Goal: Use online tool/utility: Utilize a website feature to perform a specific function

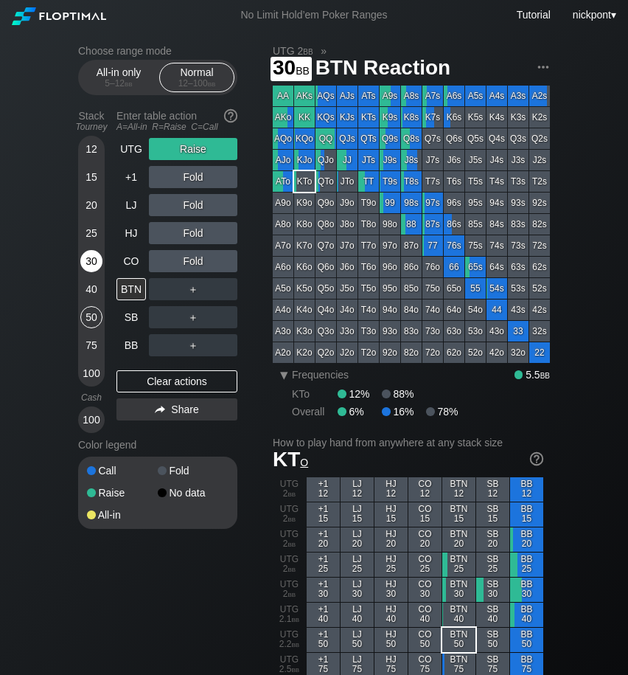
click at [88, 259] on div "30" at bounding box center [91, 261] width 22 height 22
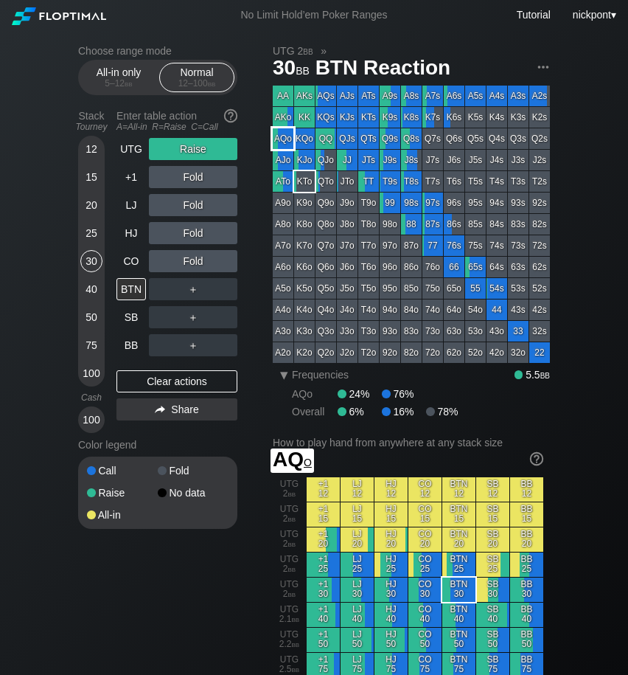
click at [284, 137] on div "AQo" at bounding box center [283, 138] width 21 height 21
click at [219, 318] on div "C ✕" at bounding box center [223, 317] width 29 height 22
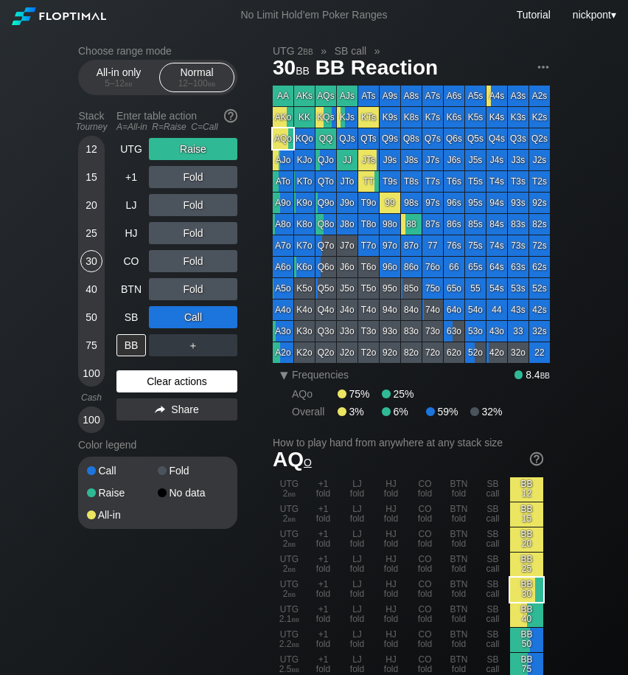
click at [150, 379] on div "Clear actions" at bounding box center [176, 381] width 121 height 22
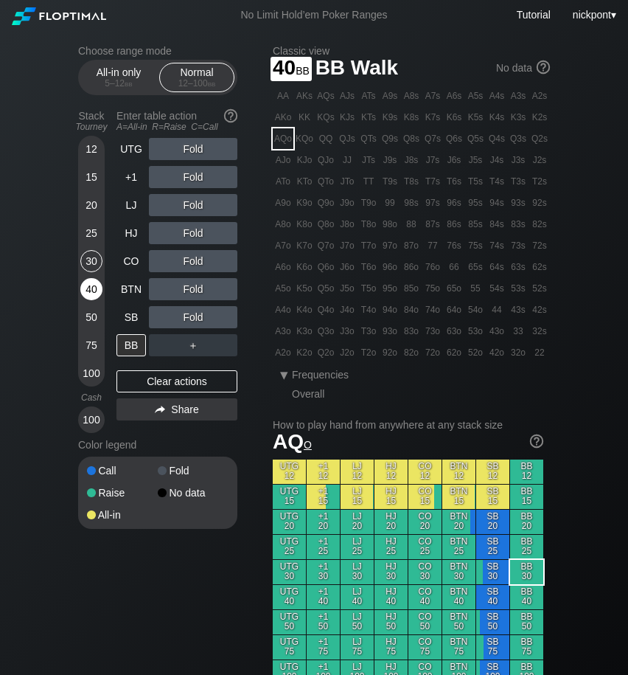
click at [95, 287] on div "40" at bounding box center [91, 289] width 22 height 22
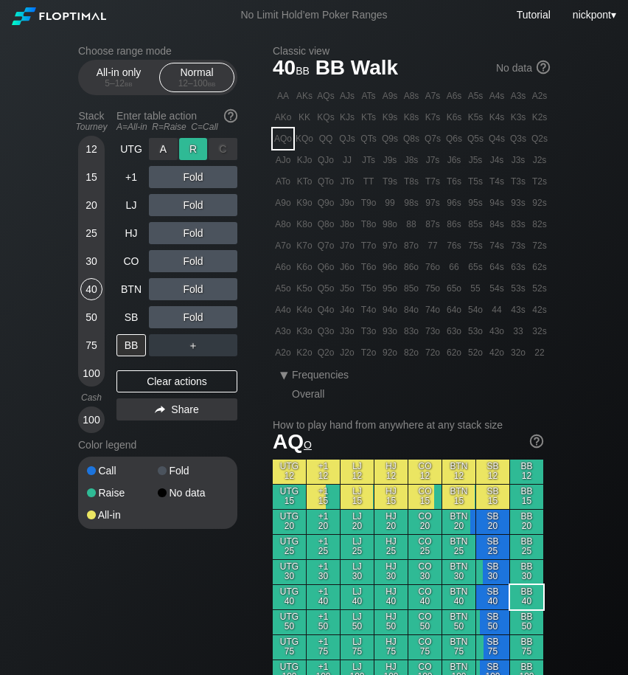
click at [186, 149] on div "R ✕" at bounding box center [193, 149] width 29 height 22
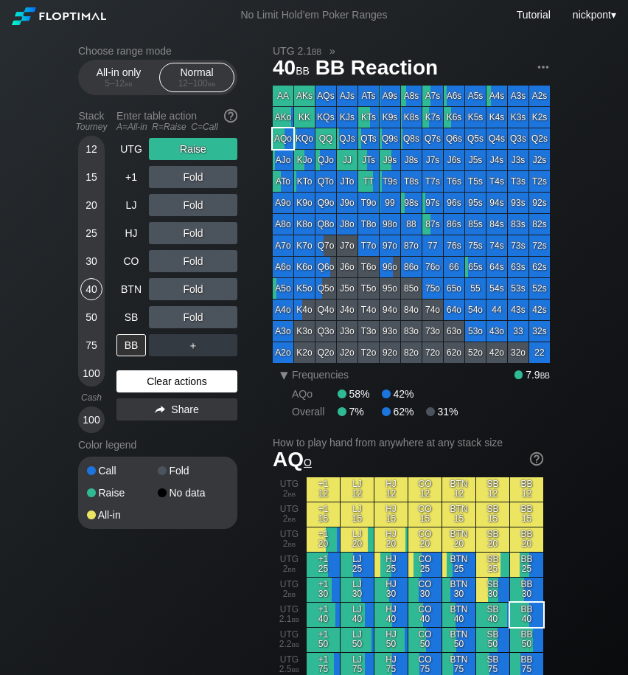
click at [182, 382] on div "Clear actions" at bounding box center [176, 381] width 121 height 22
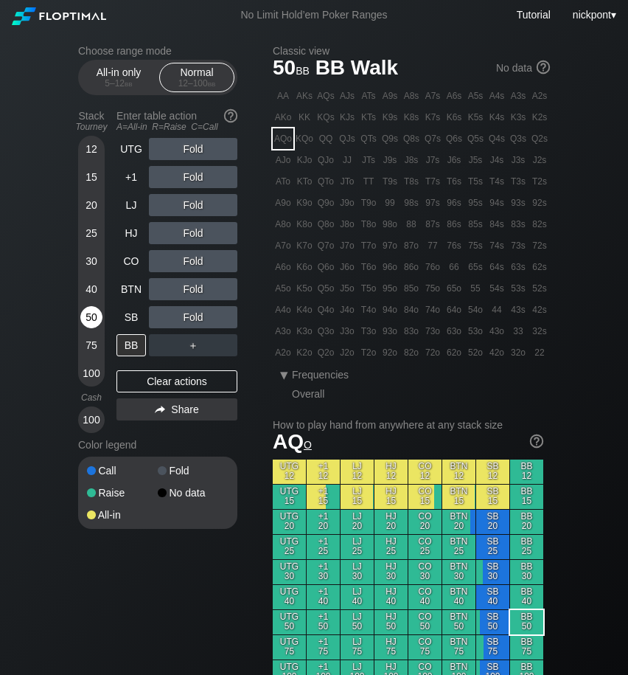
click at [90, 316] on div "50" at bounding box center [91, 317] width 22 height 22
click at [140, 378] on div "Clear actions" at bounding box center [176, 381] width 121 height 22
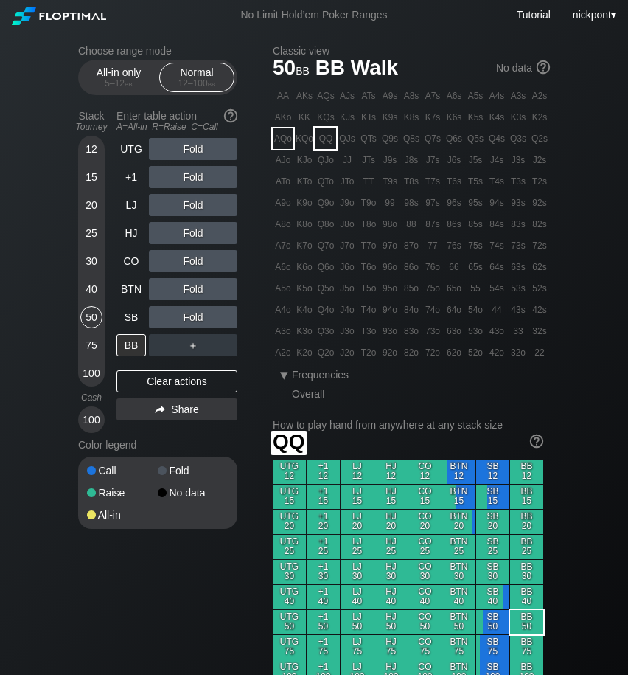
click at [324, 137] on div "QQ" at bounding box center [326, 138] width 21 height 21
click at [194, 208] on div "R ✕" at bounding box center [193, 205] width 29 height 22
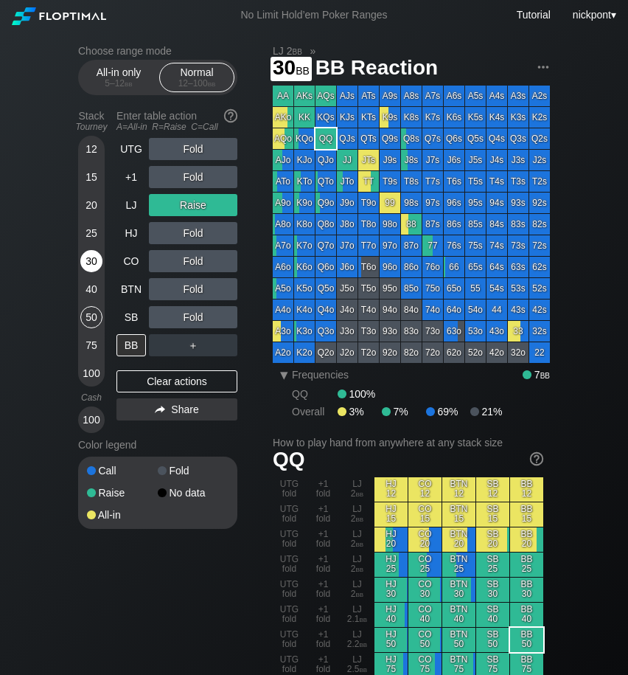
click at [88, 268] on div "30" at bounding box center [91, 261] width 22 height 22
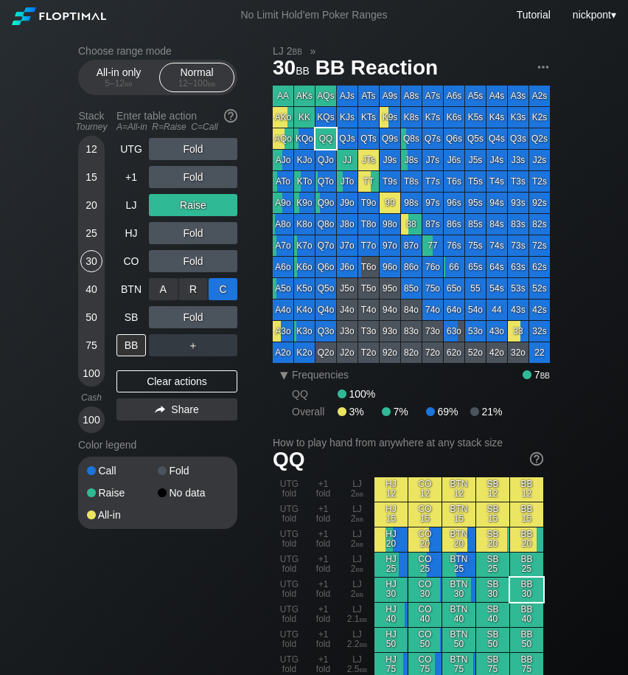
click at [219, 288] on div "C ✕" at bounding box center [223, 289] width 29 height 22
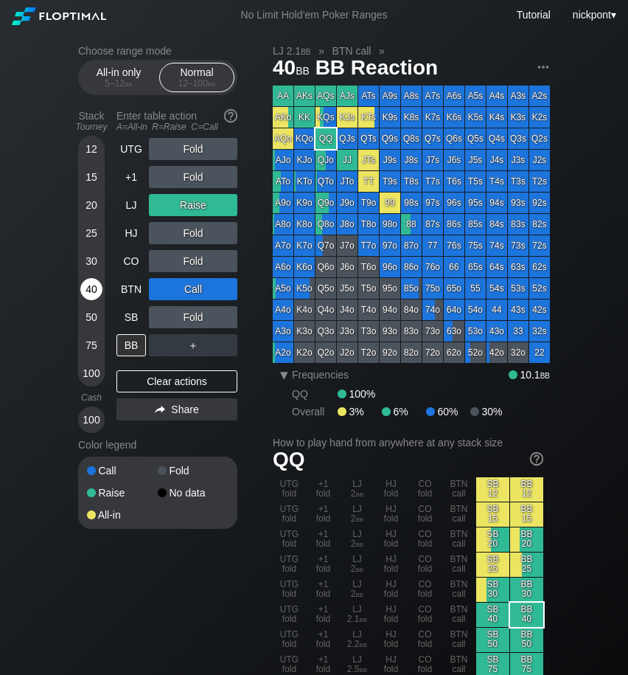
click at [83, 288] on div "40" at bounding box center [91, 289] width 22 height 22
click at [195, 380] on div "Clear actions" at bounding box center [176, 381] width 121 height 22
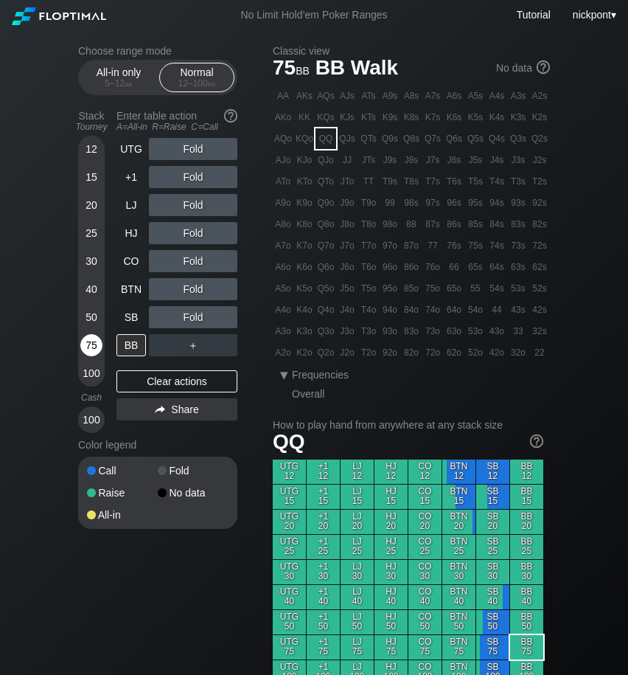
click at [94, 338] on div "75" at bounding box center [91, 345] width 22 height 22
click at [91, 317] on div "50" at bounding box center [91, 317] width 22 height 22
click at [195, 181] on div "R ✕" at bounding box center [193, 177] width 29 height 22
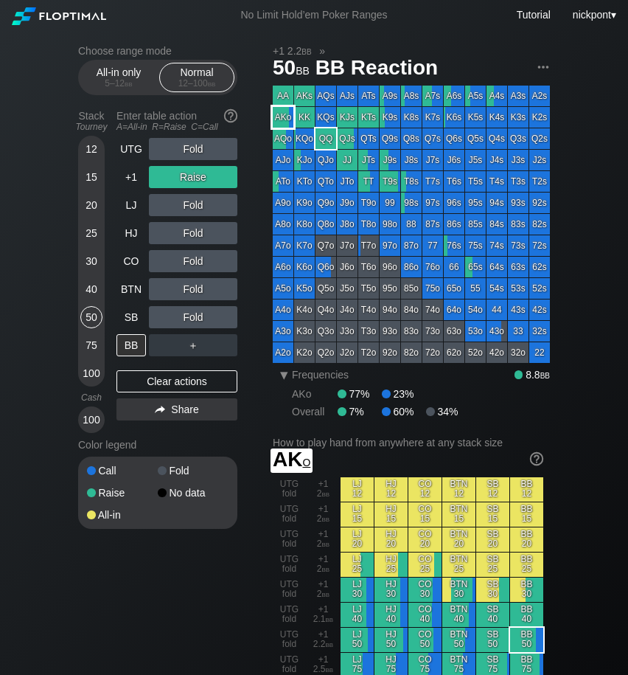
click at [288, 121] on div "AKo" at bounding box center [283, 117] width 21 height 21
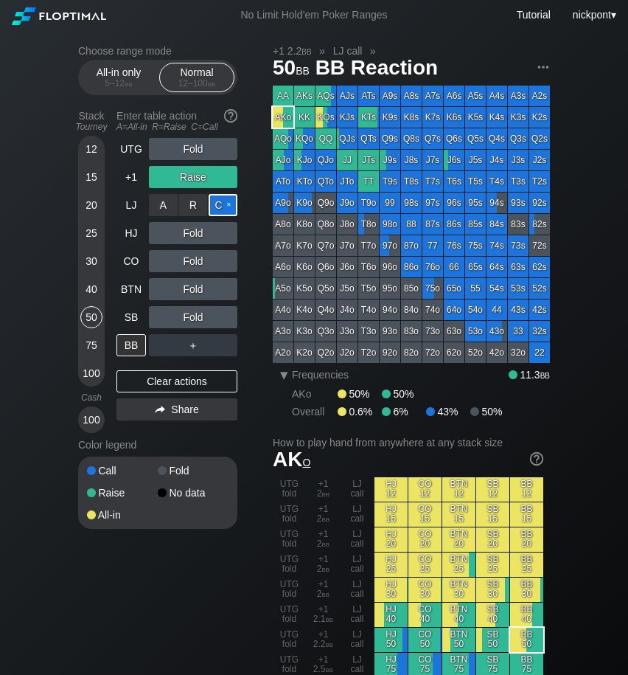
click at [221, 206] on div "C ✕" at bounding box center [223, 205] width 29 height 22
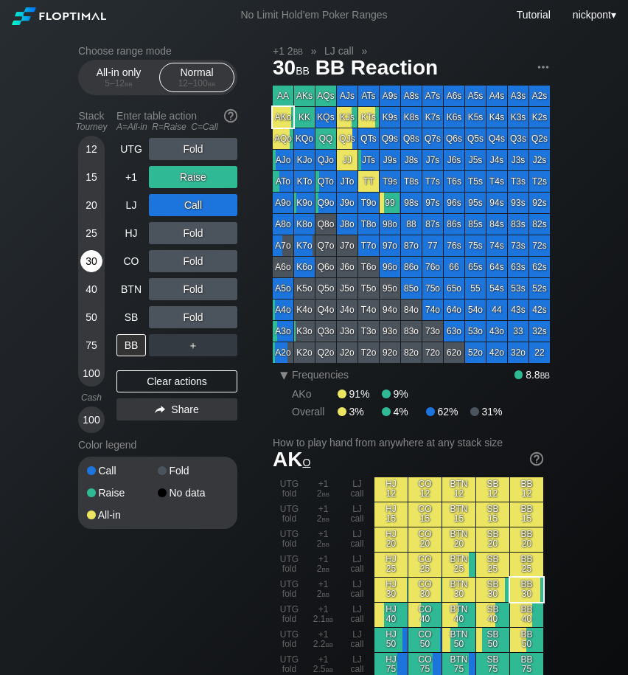
click at [91, 266] on div "30" at bounding box center [91, 261] width 22 height 22
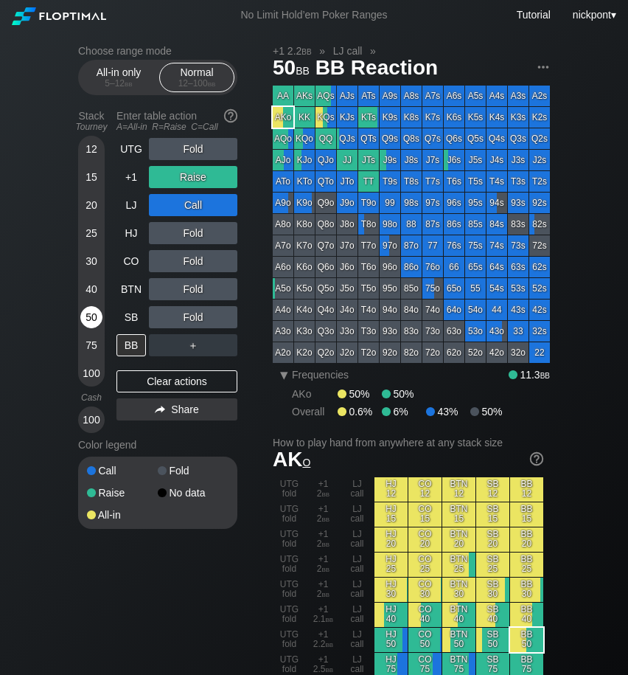
click at [95, 310] on div "50" at bounding box center [91, 317] width 22 height 22
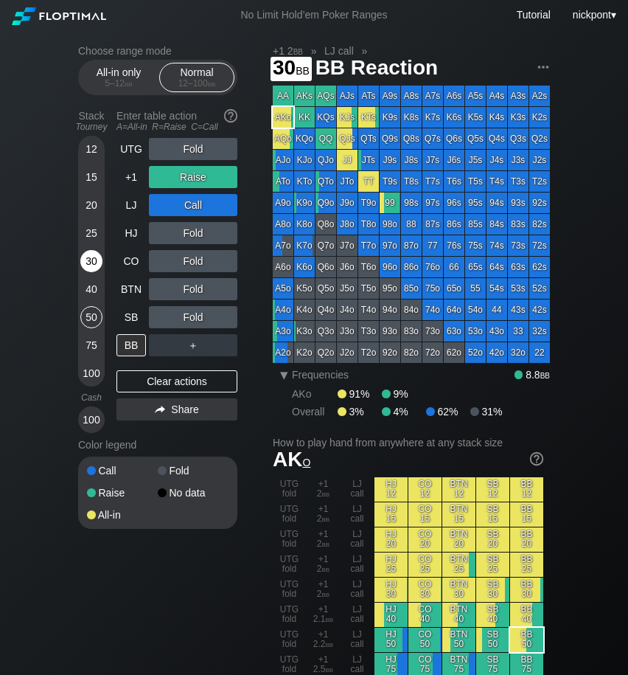
click at [91, 262] on div "30" at bounding box center [91, 261] width 22 height 22
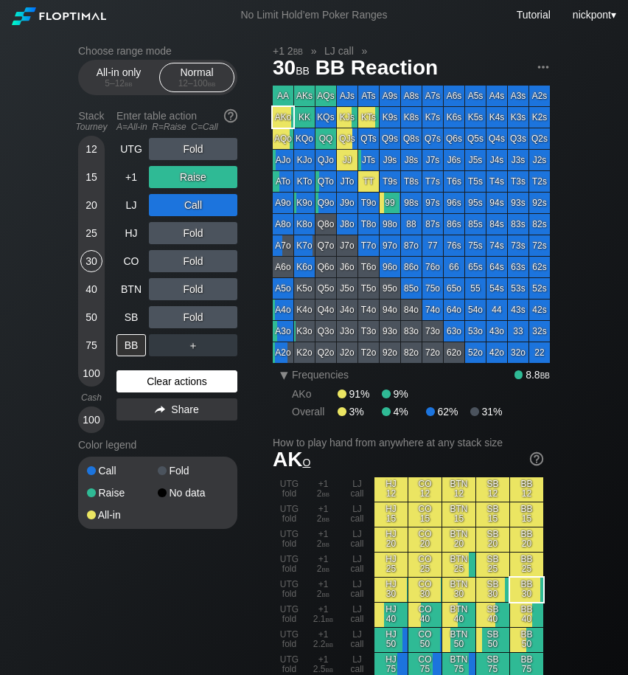
click at [207, 377] on div "Clear actions" at bounding box center [176, 381] width 121 height 22
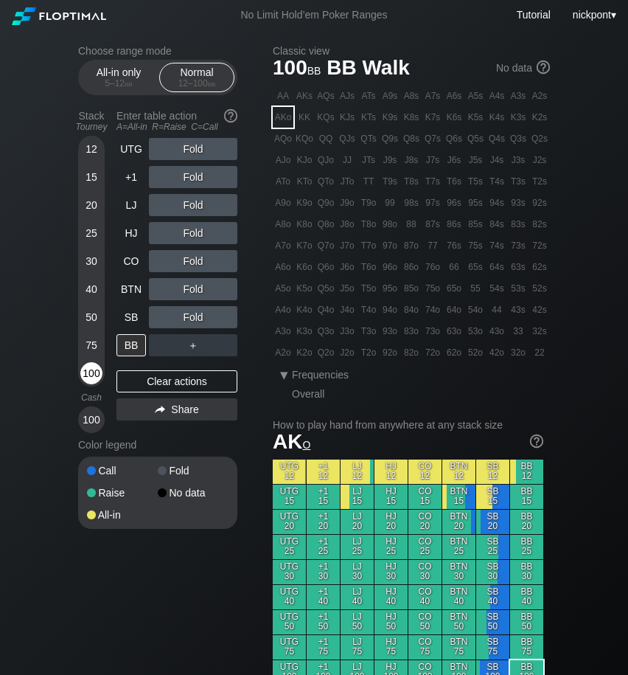
click at [95, 374] on div "100" at bounding box center [91, 373] width 22 height 22
click at [192, 149] on div "R ✕" at bounding box center [193, 149] width 29 height 22
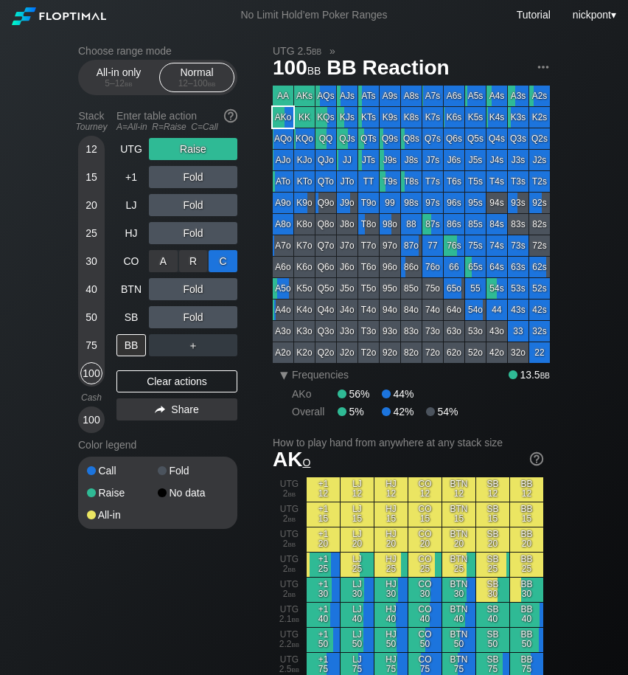
click at [219, 263] on div "C ✕" at bounding box center [223, 261] width 29 height 22
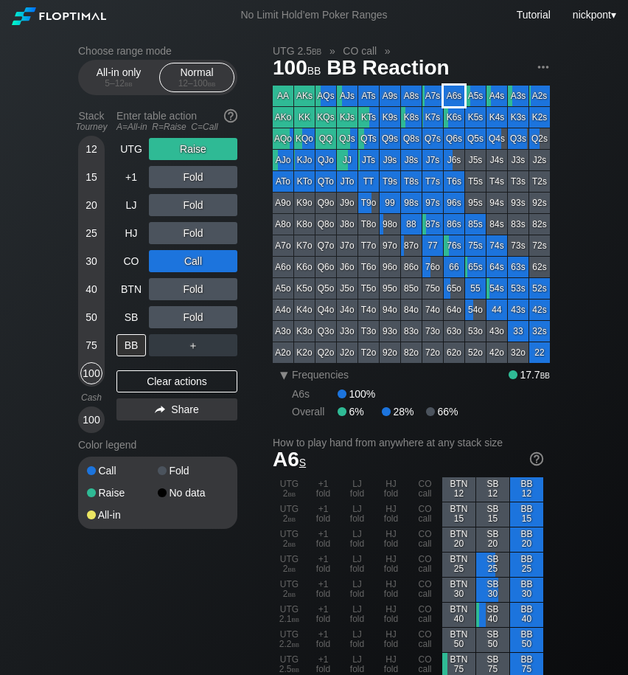
click at [459, 98] on div "A6s" at bounding box center [454, 96] width 21 height 21
click at [181, 382] on div "Clear actions" at bounding box center [176, 381] width 121 height 22
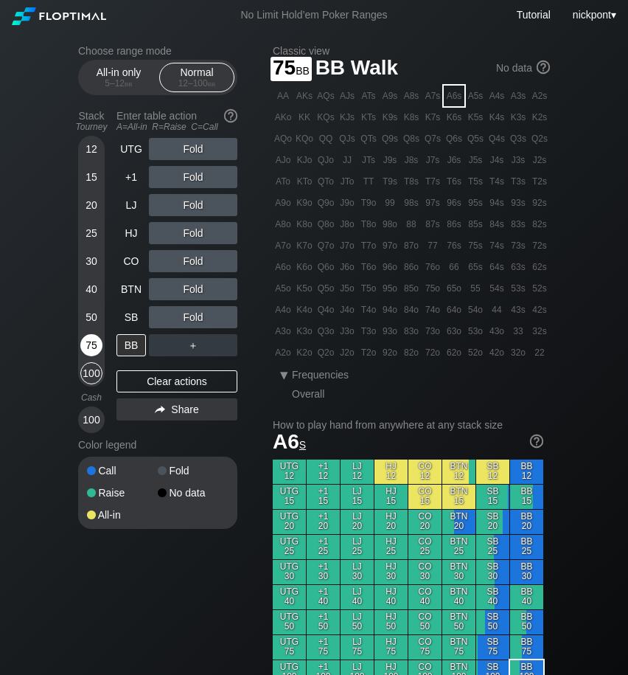
click at [95, 345] on div "75" at bounding box center [91, 345] width 22 height 22
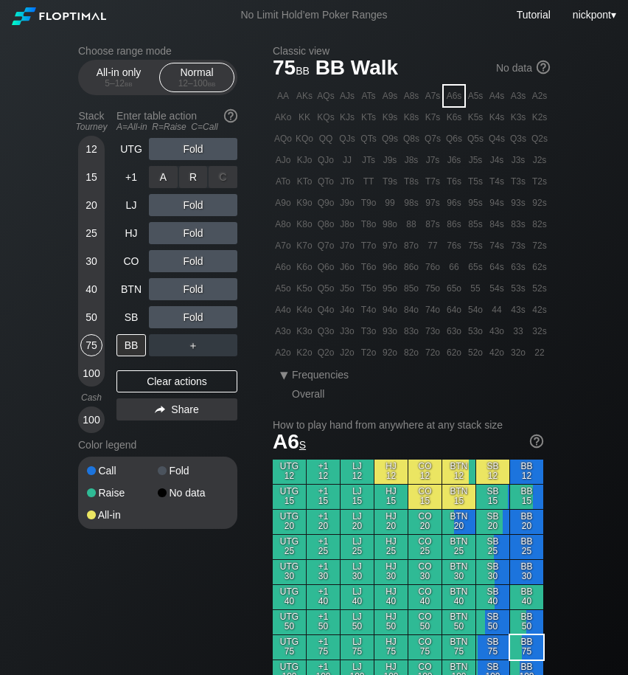
click at [192, 178] on div "R ✕" at bounding box center [193, 177] width 29 height 22
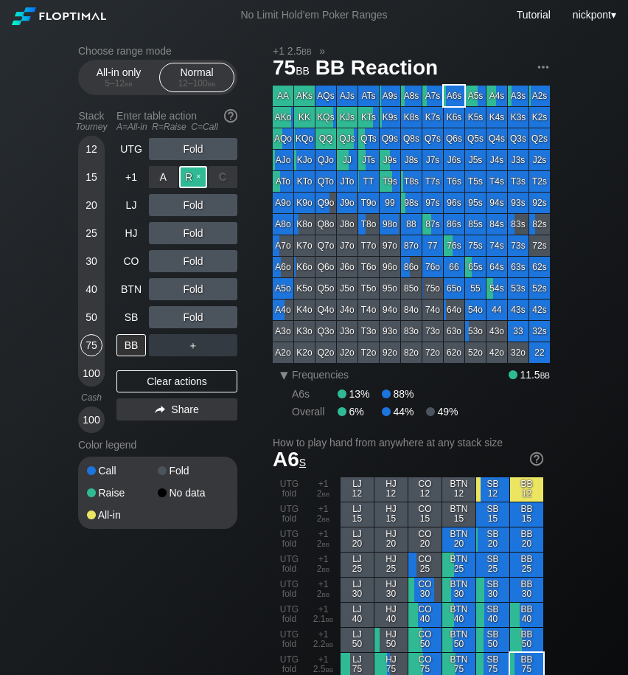
click at [198, 179] on div "R ✕" at bounding box center [193, 177] width 29 height 22
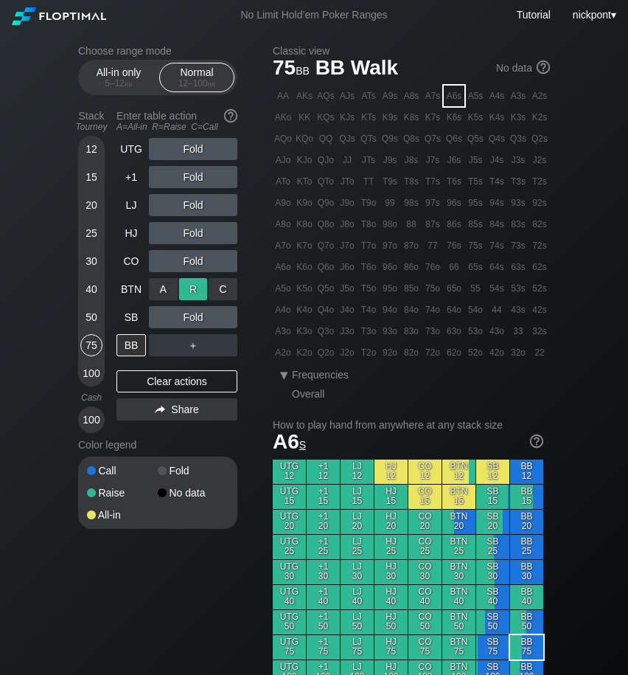
click at [193, 288] on div "R ✕" at bounding box center [193, 289] width 29 height 22
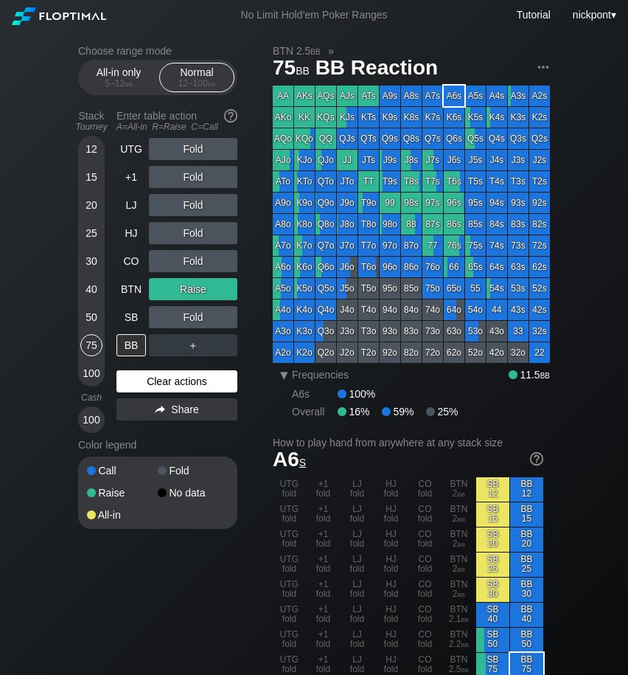
click at [181, 380] on div "Clear actions" at bounding box center [176, 381] width 121 height 22
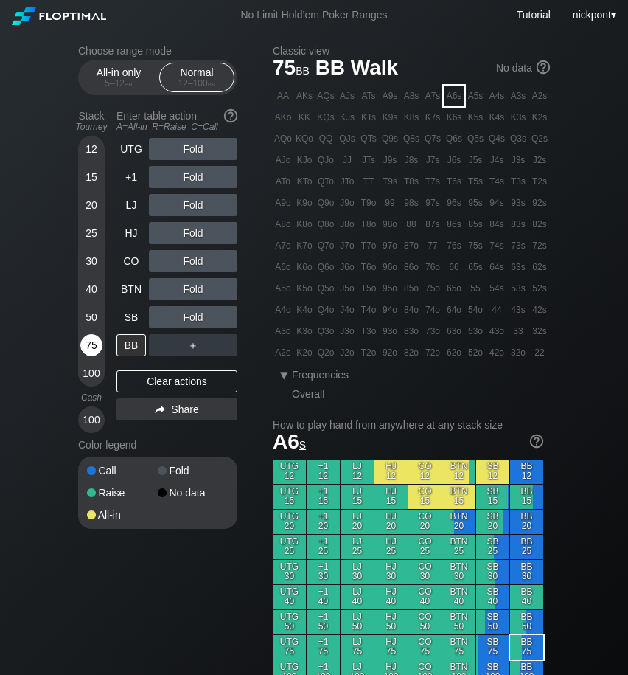
click at [94, 342] on div "75" at bounding box center [91, 345] width 22 height 22
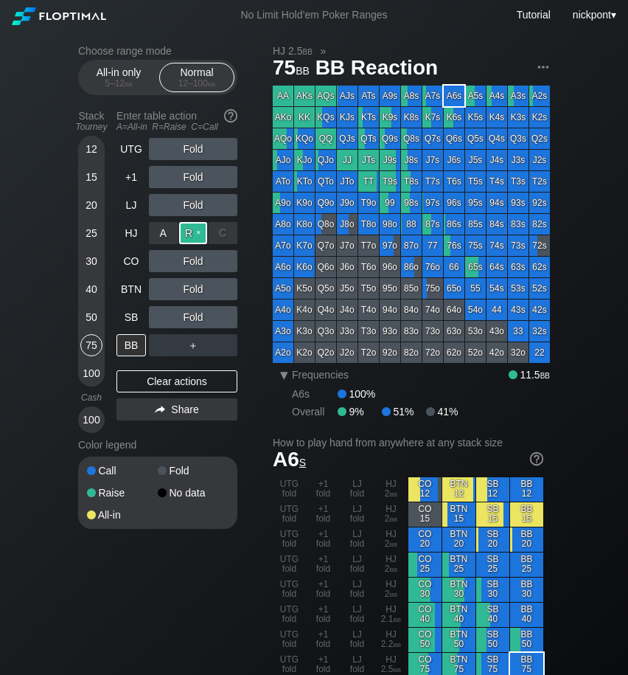
click at [190, 236] on div "R ✕" at bounding box center [193, 233] width 29 height 22
click at [218, 290] on div "C ✕" at bounding box center [223, 289] width 29 height 22
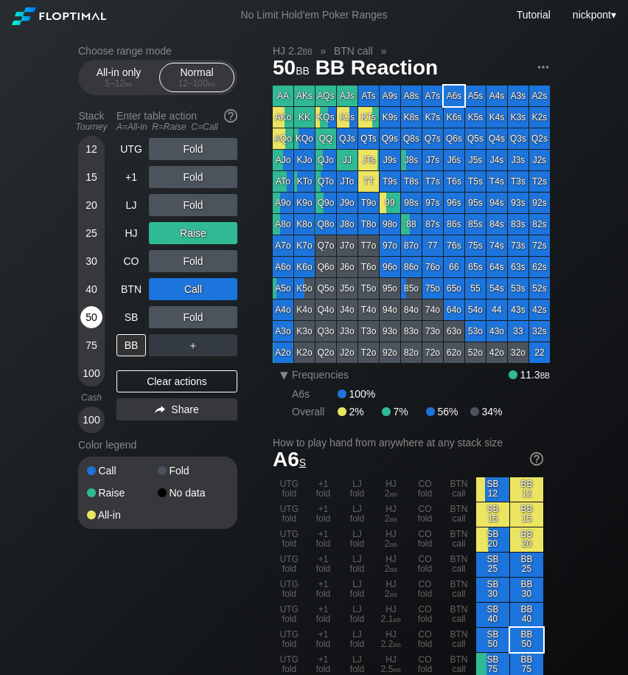
click at [91, 313] on div "50" at bounding box center [91, 317] width 22 height 22
click at [216, 379] on div "Clear actions" at bounding box center [176, 381] width 121 height 22
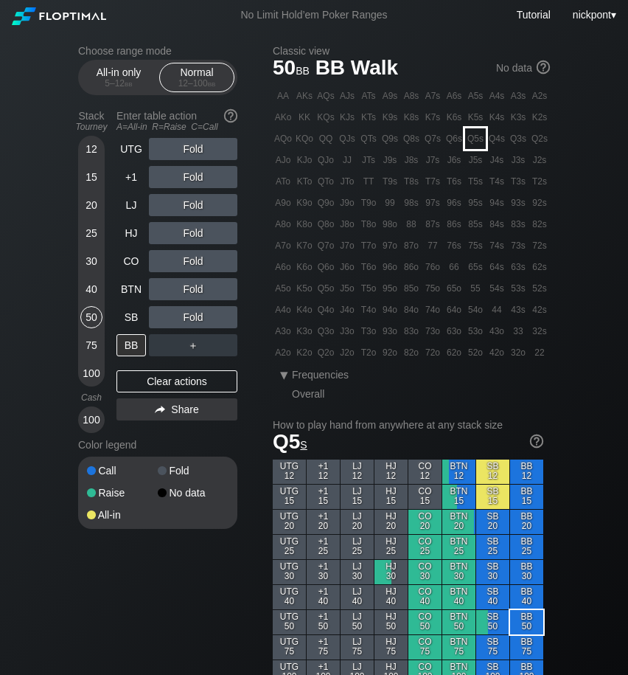
click at [473, 137] on div "Q5s" at bounding box center [475, 138] width 21 height 21
click at [200, 208] on div "R ✕" at bounding box center [193, 205] width 29 height 22
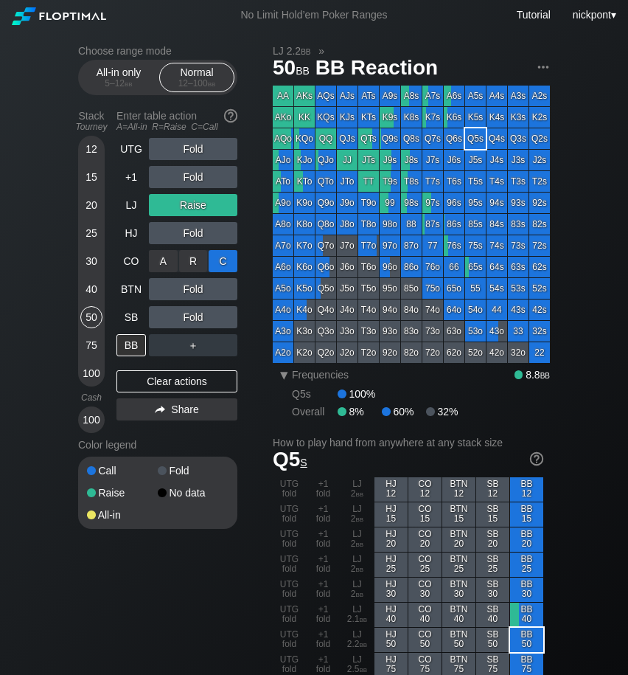
click at [219, 255] on div "C ✕" at bounding box center [223, 261] width 29 height 22
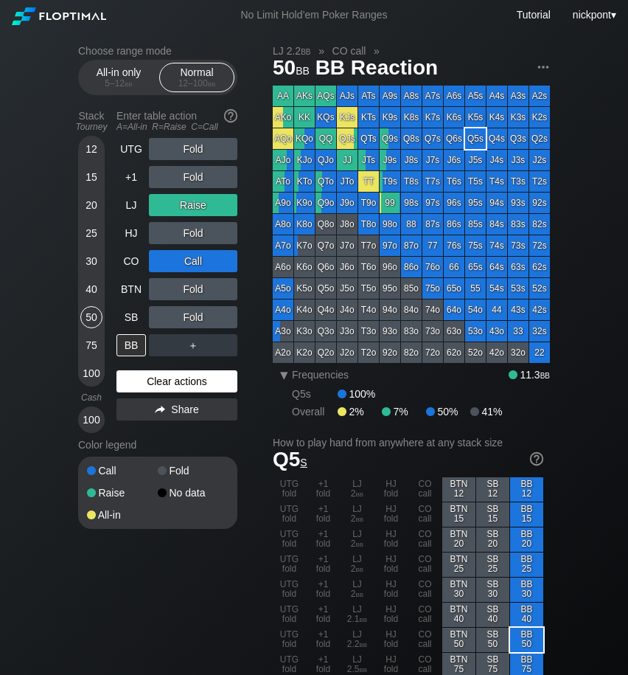
click at [186, 380] on div "Clear actions" at bounding box center [176, 381] width 121 height 22
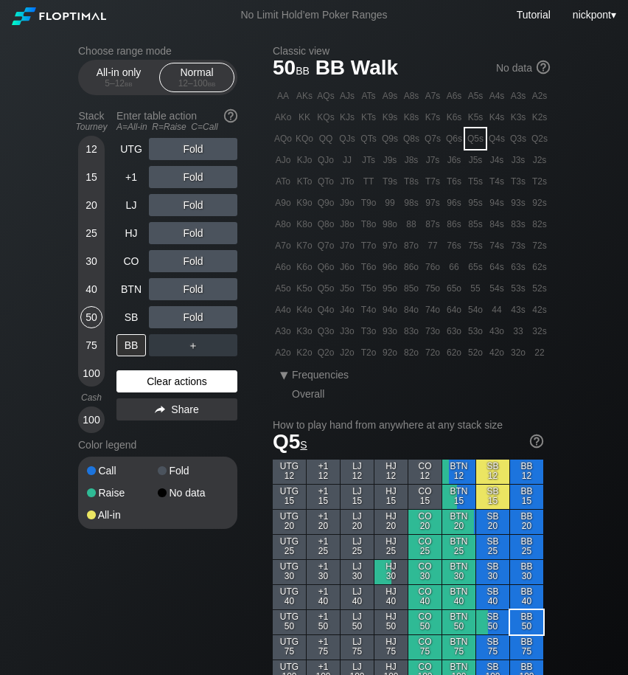
click at [186, 380] on div "Clear actions" at bounding box center [176, 381] width 121 height 22
click at [195, 209] on div "R ✕" at bounding box center [193, 205] width 29 height 22
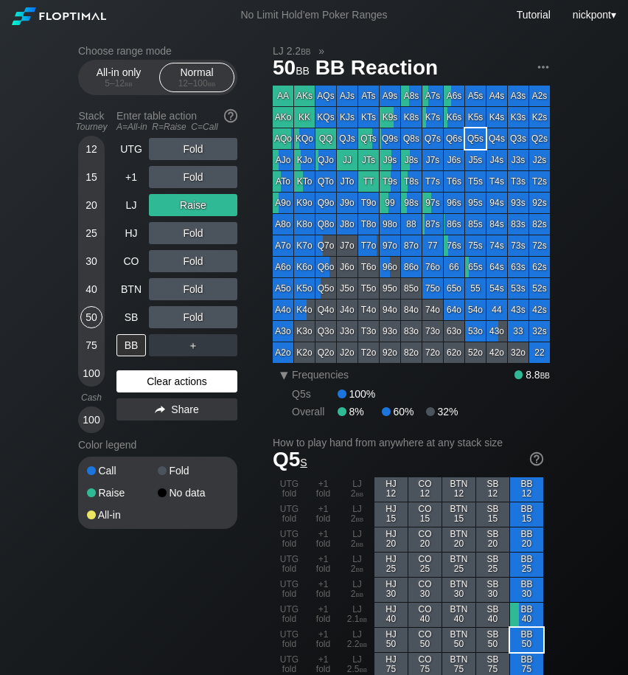
click at [151, 382] on div "Clear actions" at bounding box center [176, 381] width 121 height 22
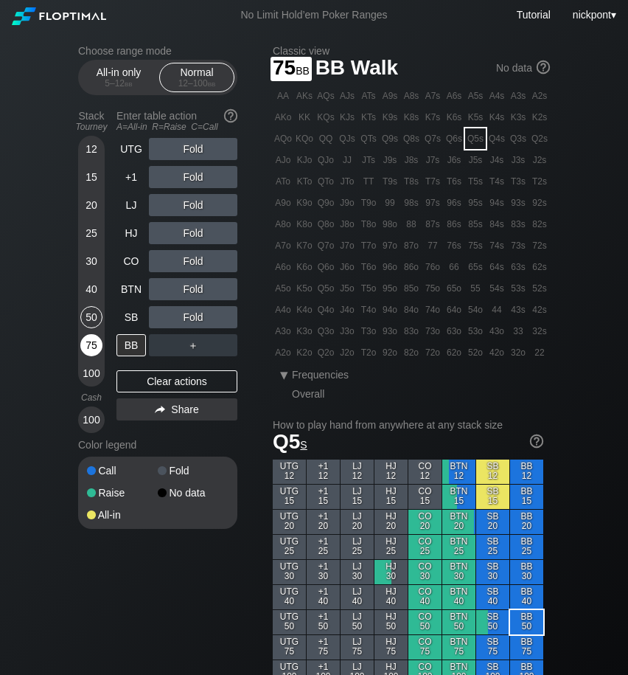
click at [94, 346] on div "75" at bounding box center [91, 345] width 22 height 22
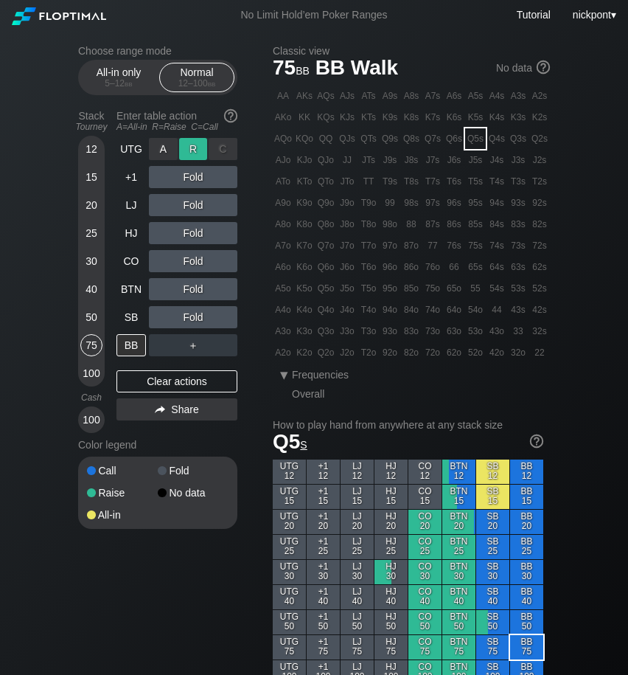
click at [195, 149] on div "R ✕" at bounding box center [193, 149] width 29 height 22
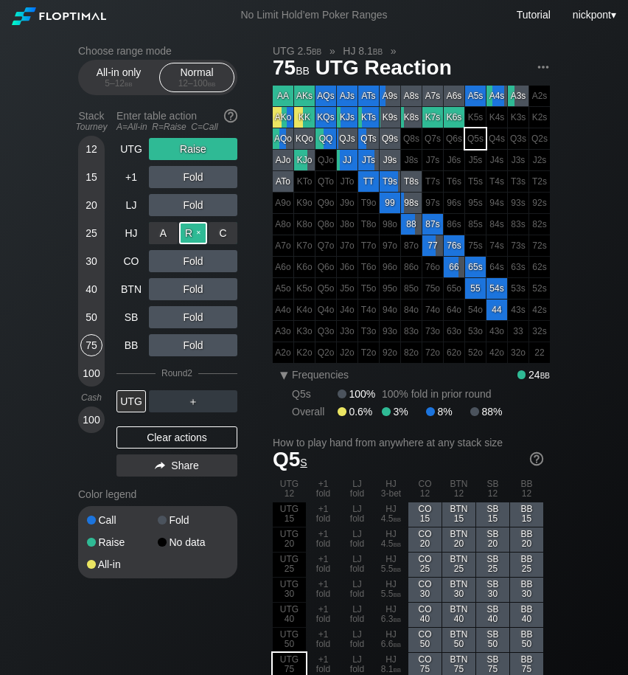
click at [198, 232] on div "R ✕" at bounding box center [193, 233] width 29 height 22
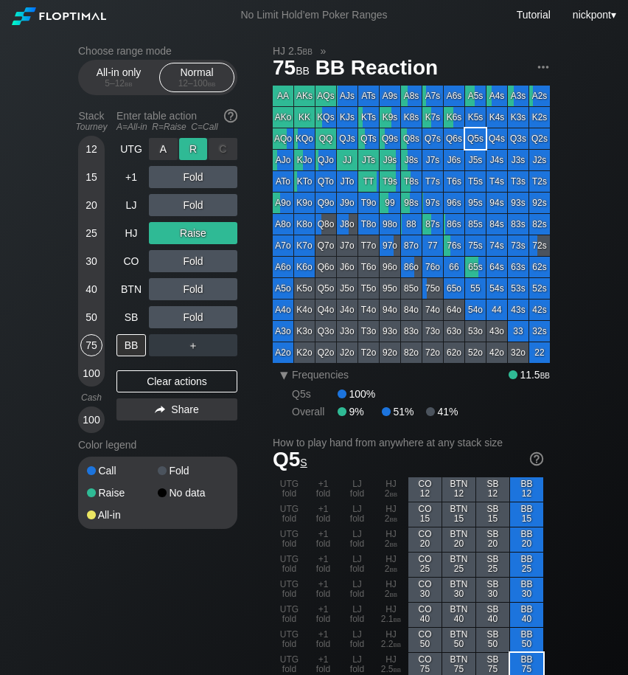
click at [198, 150] on div "R ✕" at bounding box center [193, 149] width 29 height 22
click at [200, 234] on div "R ✕" at bounding box center [193, 233] width 29 height 22
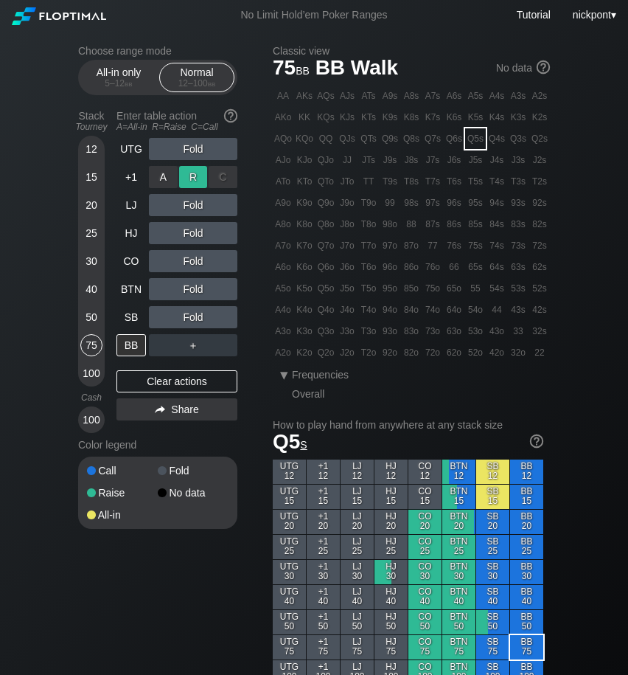
click at [199, 180] on div "R ✕" at bounding box center [193, 177] width 29 height 22
